Goal: Task Accomplishment & Management: Use online tool/utility

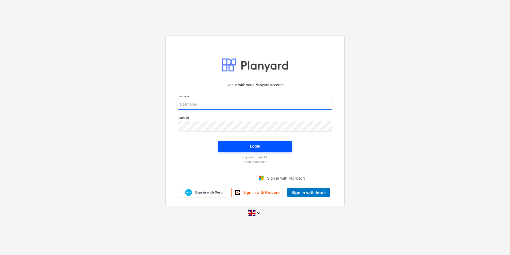
type input "[EMAIL_ADDRESS][DOMAIN_NAME]"
click at [264, 145] on span "Login" at bounding box center [254, 146] width 61 height 7
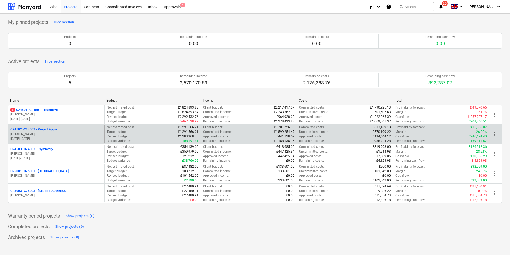
click at [50, 129] on p "C24502 - C24502 - Project Apple" at bounding box center [33, 129] width 47 height 5
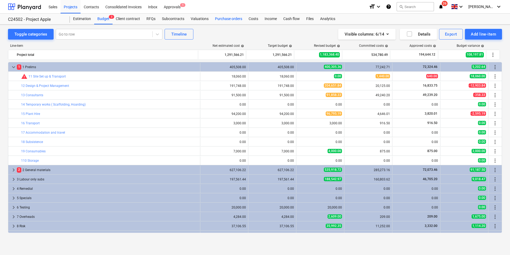
click at [229, 18] on div "Purchase orders" at bounding box center [229, 19] width 34 height 11
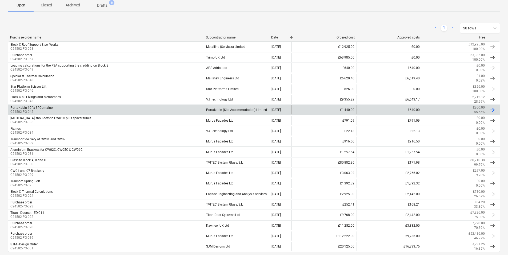
scroll to position [107, 0]
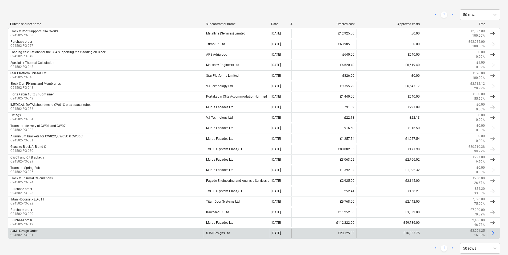
click at [217, 231] on div "SJM Designs Ltd" at bounding box center [236, 232] width 65 height 9
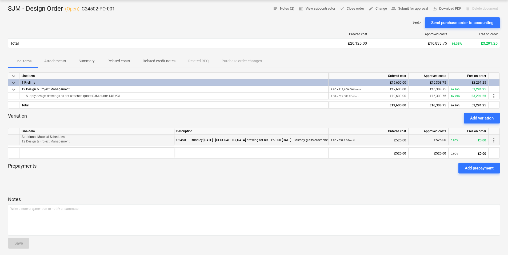
scroll to position [53, 0]
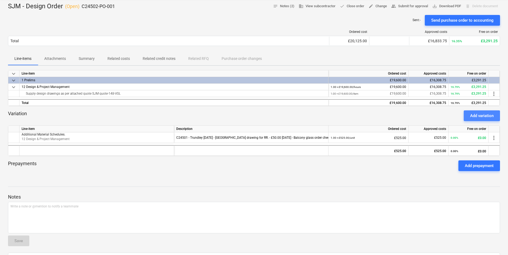
click at [485, 116] on div "Add variation" at bounding box center [482, 115] width 23 height 7
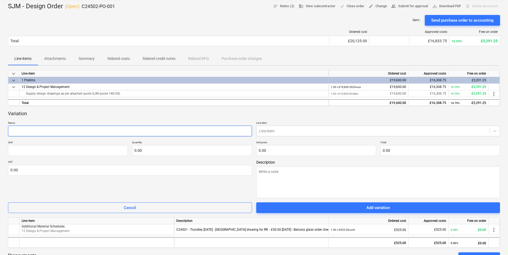
click at [31, 128] on input "text" at bounding box center [130, 130] width 244 height 11
paste input "Additional draughting work to Date [DATE]"
type textarea "x"
type input "Additional draughting work to Date [DATE]"
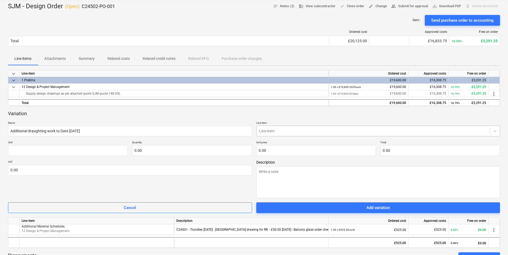
click at [269, 129] on div at bounding box center [373, 130] width 228 height 5
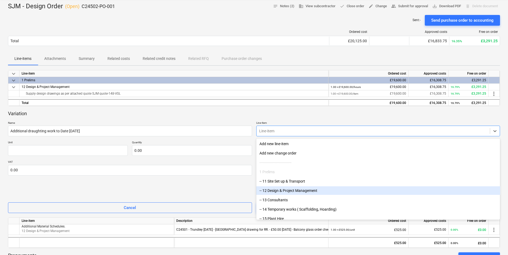
click at [279, 191] on div "-- 12 Design & Project Management" at bounding box center [378, 190] width 244 height 9
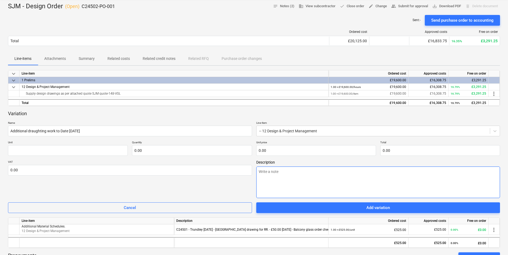
click at [262, 172] on textarea at bounding box center [378, 181] width 244 height 31
paste textarea "CW01C - Change Spec Sheet to Auto Doors 50.00 10.00 CW07C - Change Spec Sheet t…"
type textarea "x"
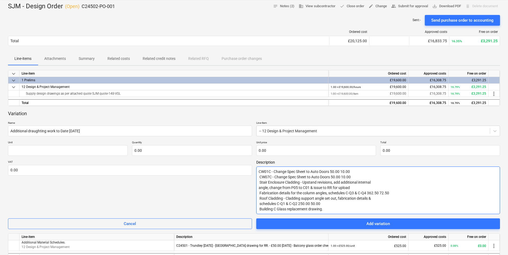
click at [325, 203] on textarea "CW01C - Change Spec Sheet to Auto Doors 50.00 10.00 CW07C - Change Spec Sheet t…" at bounding box center [378, 190] width 244 height 48
type textarea "CW01C - Change Spec Sheet to Auto Doors 50.00 10.00 CW07C - Change Spec Sheet t…"
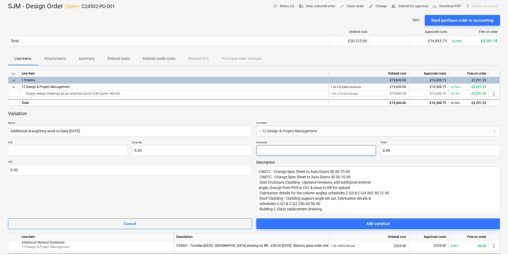
click at [275, 152] on input "text" at bounding box center [316, 150] width 120 height 11
paste input "737.50"
type textarea "x"
type input "pcs"
type input "737.50"
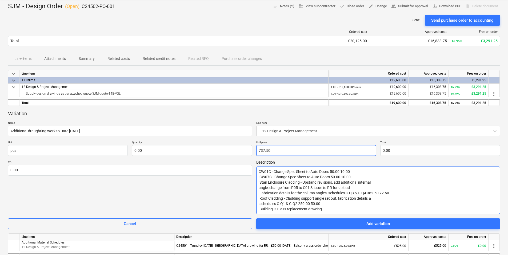
type input "1.00"
type input "737.50"
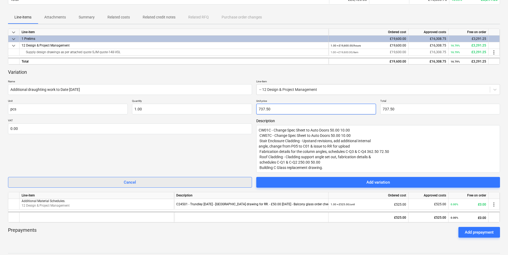
scroll to position [107, 0]
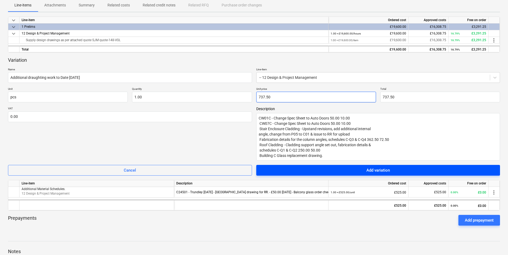
type input "737.50"
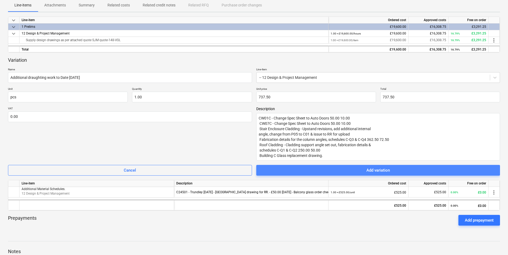
click at [341, 169] on span "Add variation" at bounding box center [378, 170] width 231 height 7
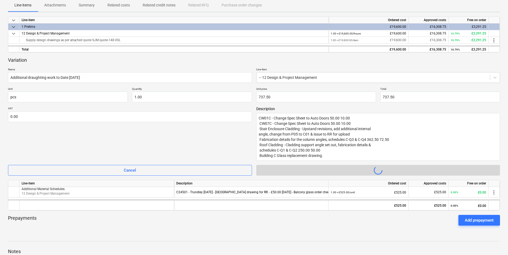
type textarea "x"
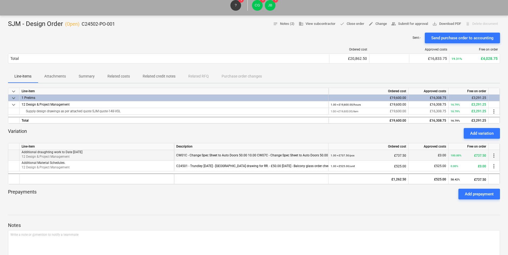
scroll to position [0, 0]
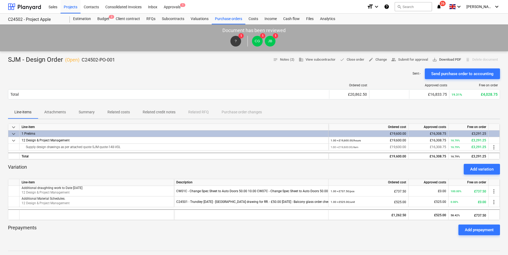
click at [447, 58] on span "save_alt Download PDF" at bounding box center [447, 60] width 29 height 6
